Goal: Task Accomplishment & Management: Manage account settings

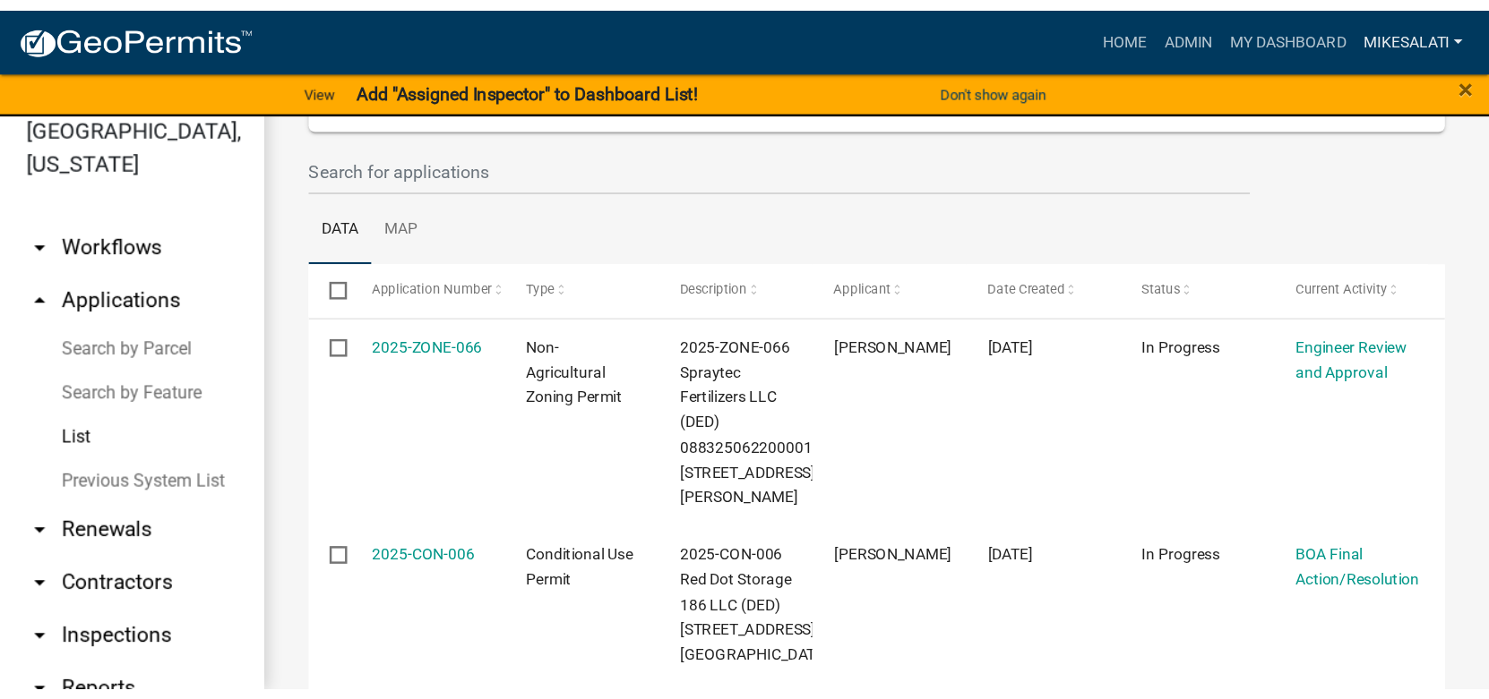
scroll to position [252, 0]
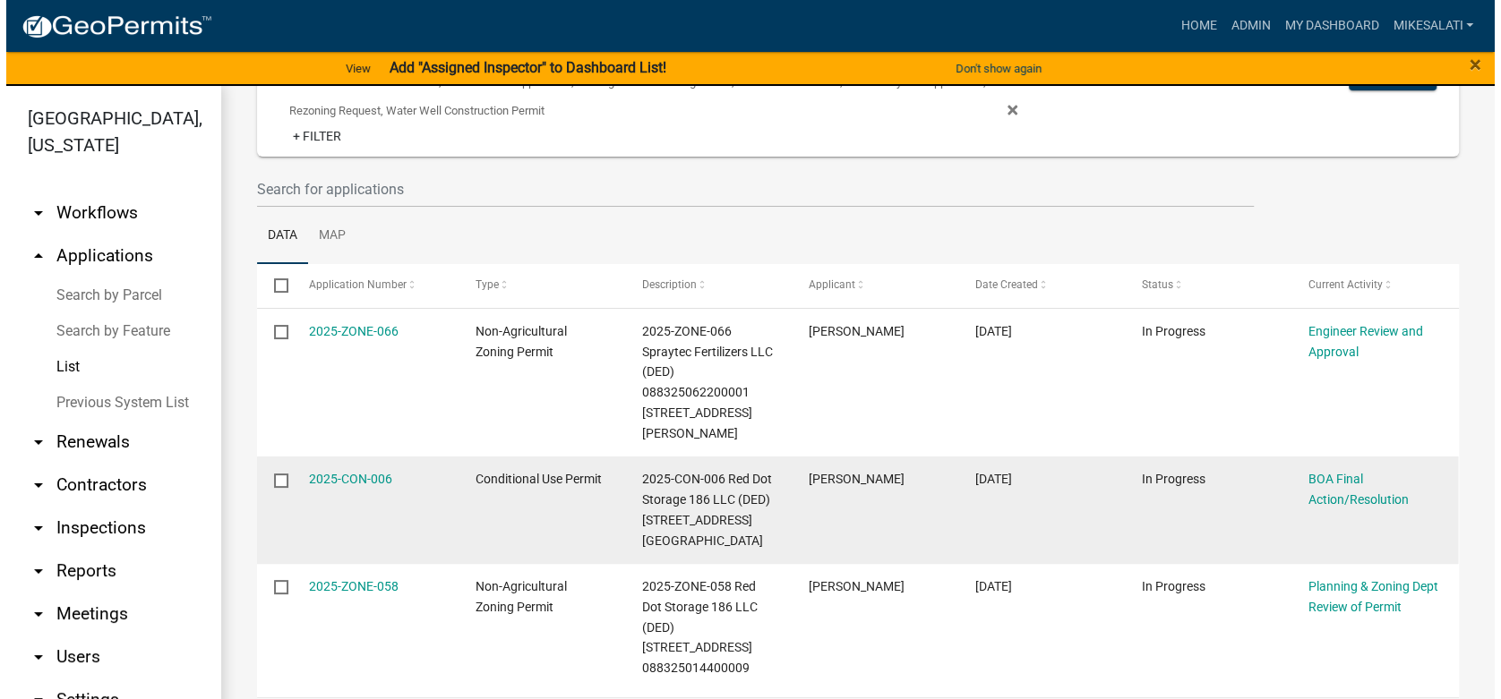
scroll to position [252, 0]
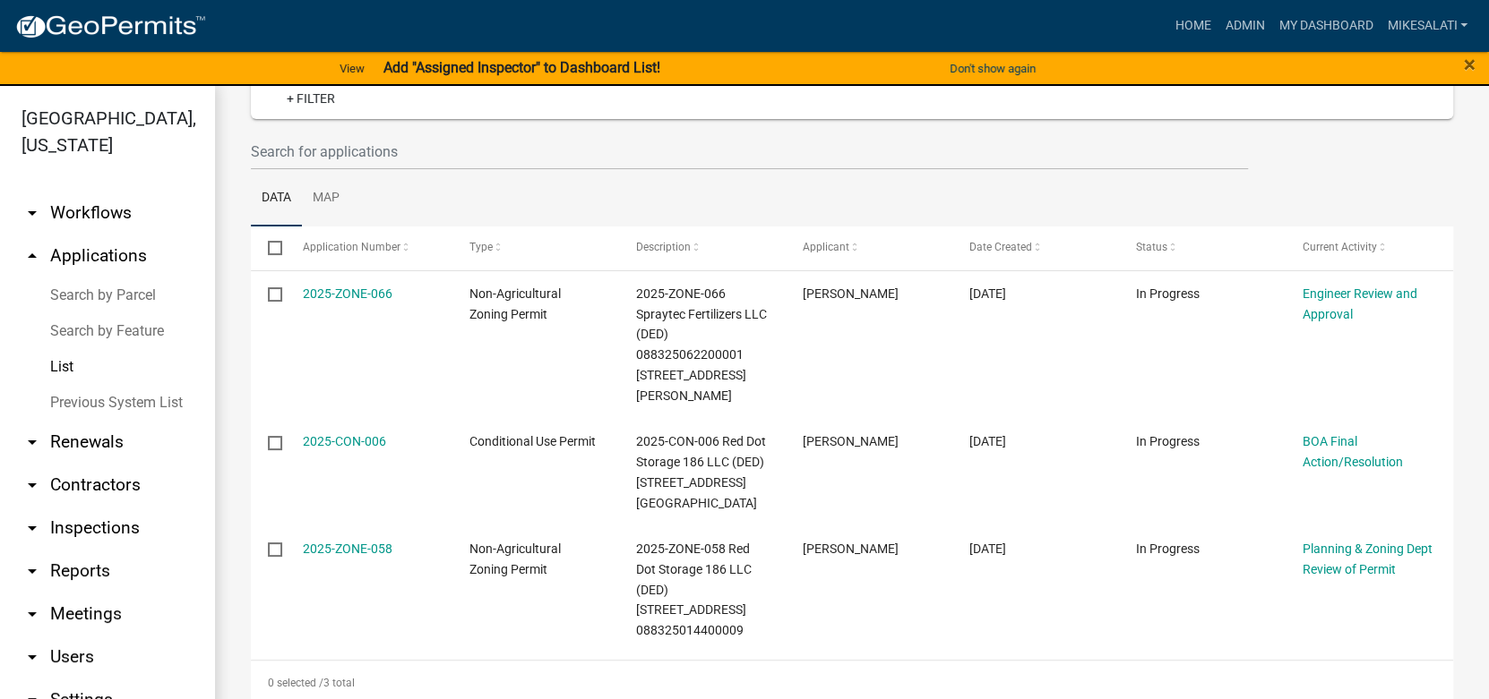
click at [70, 349] on link "List" at bounding box center [107, 367] width 215 height 36
click at [1438, 25] on link "MikeSalati" at bounding box center [1426, 26] width 95 height 34
click at [1407, 179] on link "Logout" at bounding box center [1402, 174] width 143 height 43
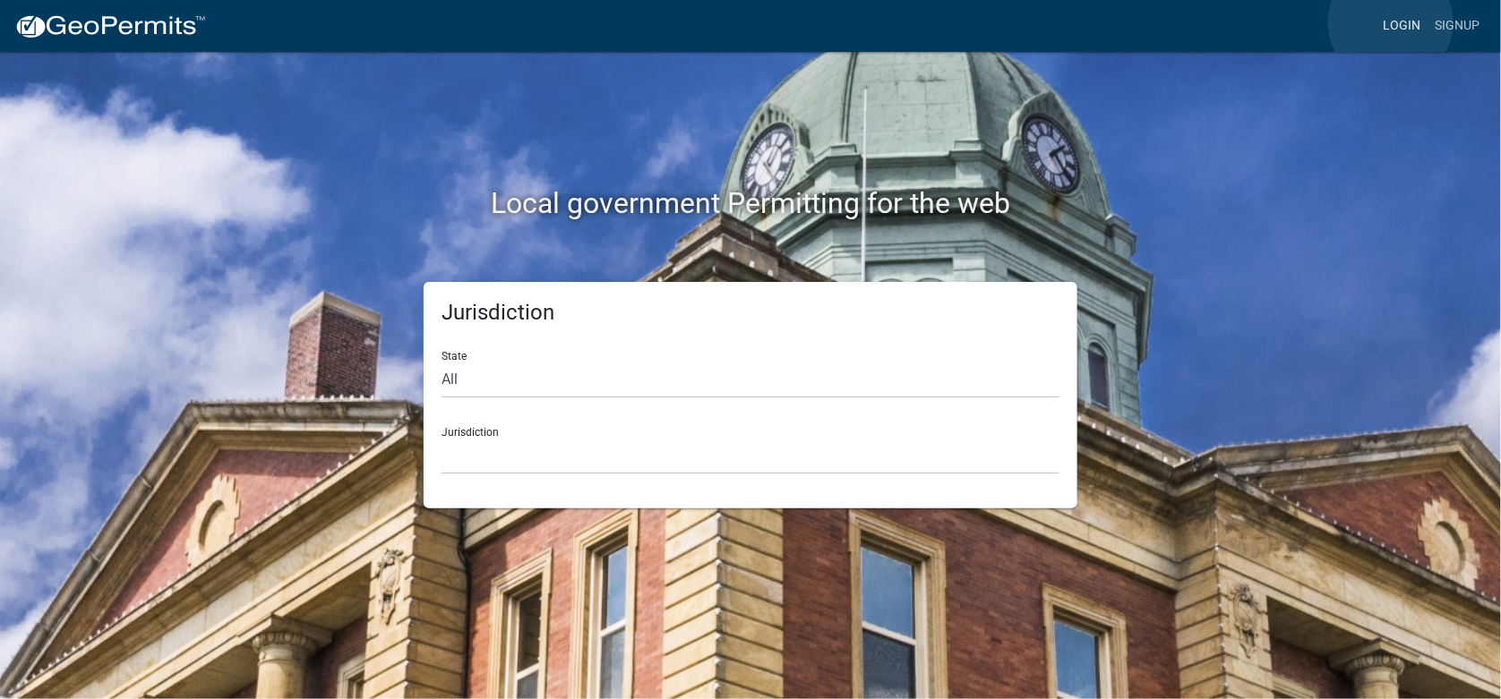
click at [1391, 22] on link "Login" at bounding box center [1402, 26] width 52 height 34
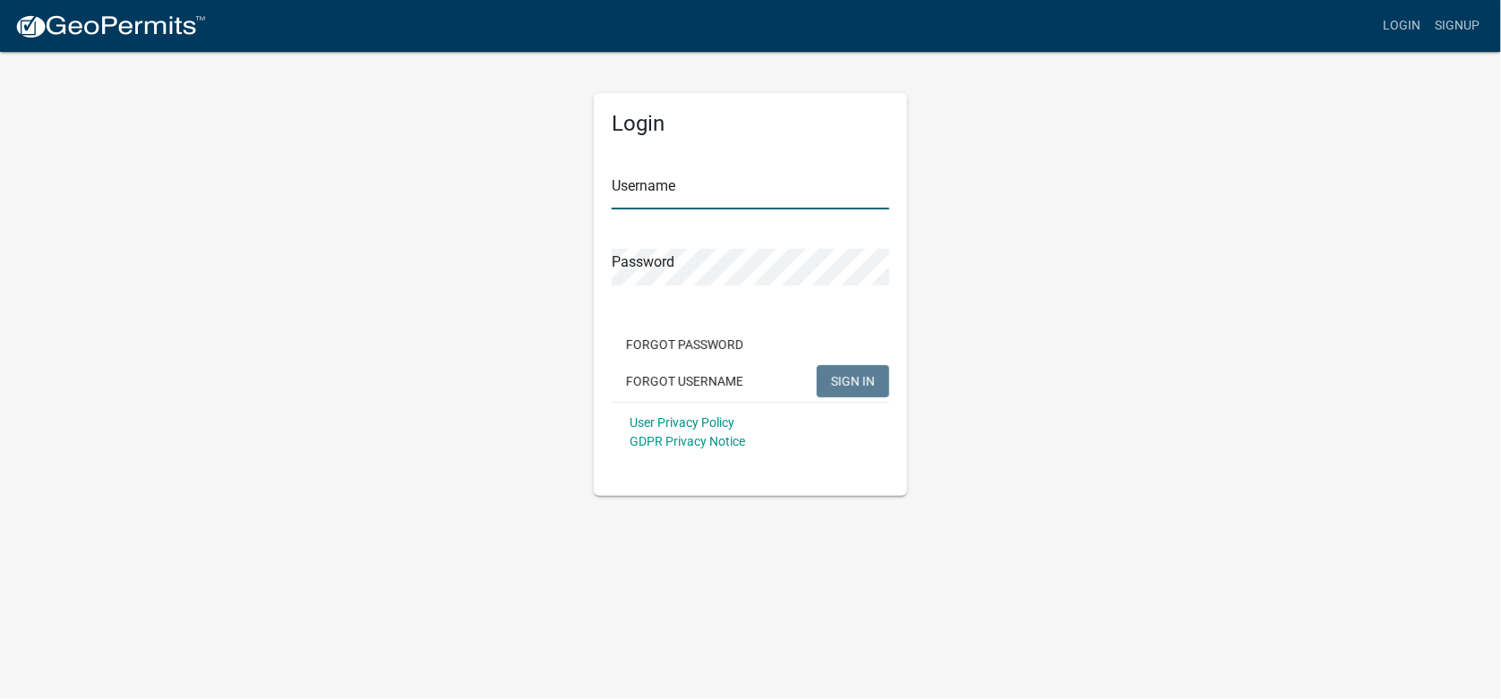
type input "MikeSalati"
click at [854, 387] on span "SIGN IN" at bounding box center [853, 380] width 44 height 14
